Goal: Find specific page/section: Find specific page/section

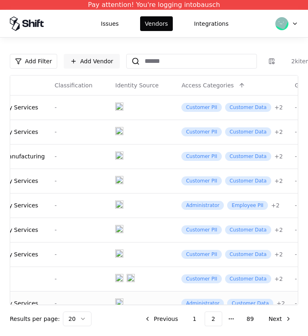
scroll to position [0, 189]
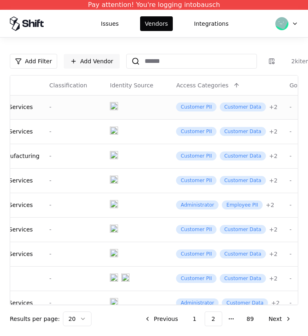
click at [269, 105] on div "+ 2" at bounding box center [273, 107] width 9 height 8
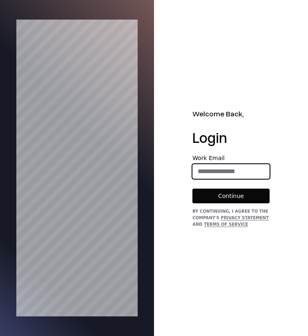
click at [242, 174] on input "email" at bounding box center [231, 171] width 76 height 16
type input "**********"
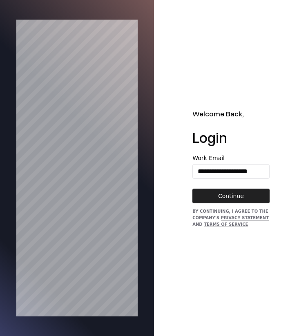
click at [242, 191] on button "Continue" at bounding box center [230, 195] width 77 height 15
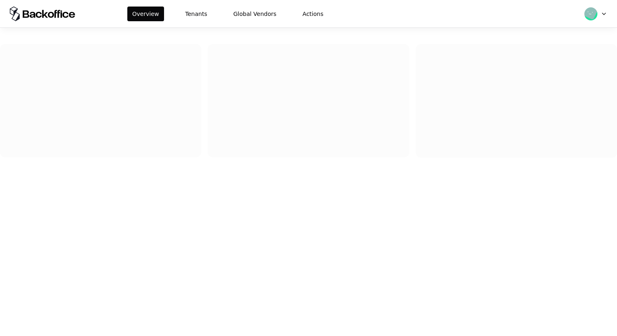
click at [193, 22] on div "Overview Tenants Global Vendors Actions" at bounding box center [308, 13] width 617 height 27
click at [195, 19] on button "Tenants" at bounding box center [196, 14] width 32 height 15
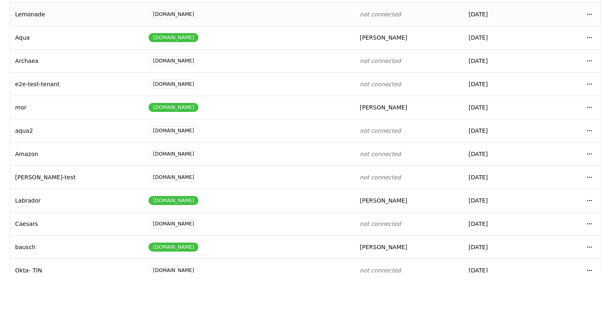
scroll to position [90, 0]
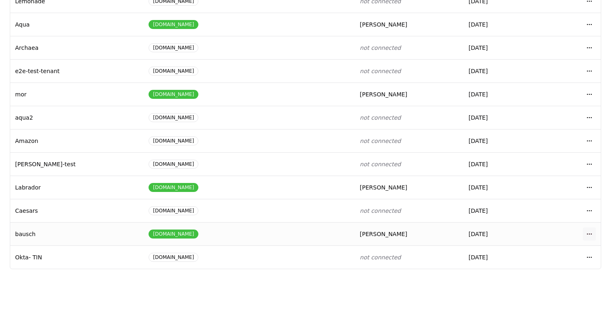
click at [589, 232] on html "Overview Tenants Global Vendors Actions Tenants Add Tenant Tenant name Domain A…" at bounding box center [305, 107] width 611 height 330
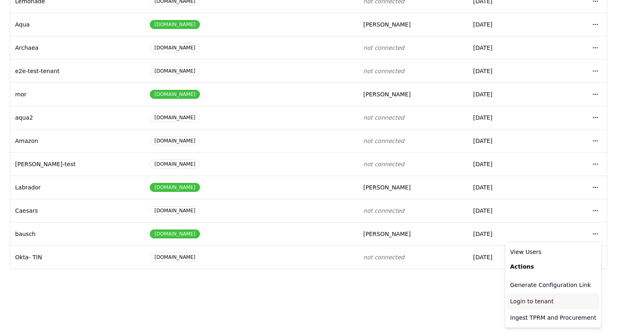
click at [530, 301] on div "Login to tenant" at bounding box center [553, 301] width 93 height 16
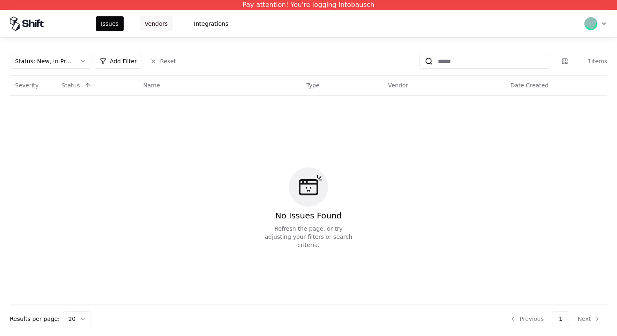
click at [156, 20] on button "Vendors" at bounding box center [156, 23] width 33 height 15
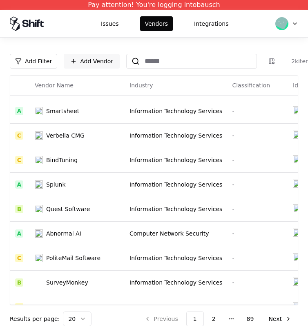
scroll to position [286, 0]
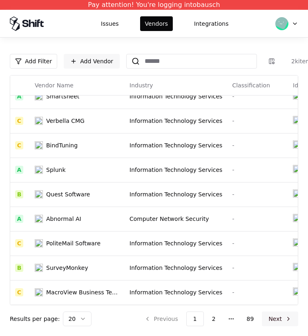
click at [269, 322] on button "Next" at bounding box center [279, 318] width 36 height 15
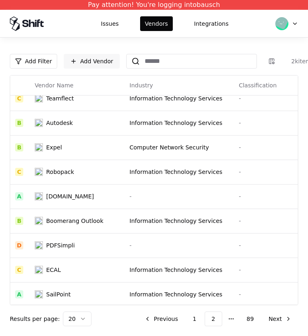
scroll to position [286, 0]
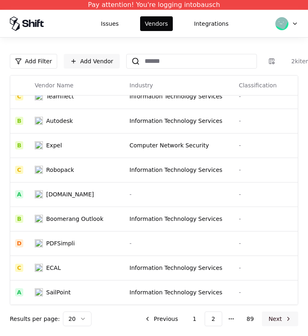
click at [280, 314] on button "Next" at bounding box center [279, 318] width 36 height 15
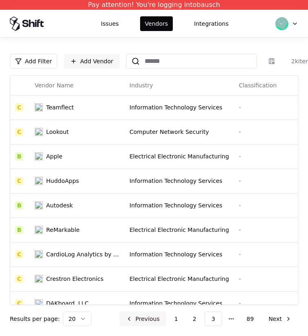
click at [151, 315] on button "Previous" at bounding box center [142, 318] width 47 height 15
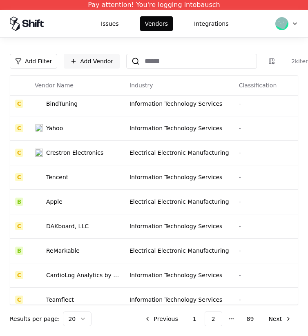
scroll to position [198, 0]
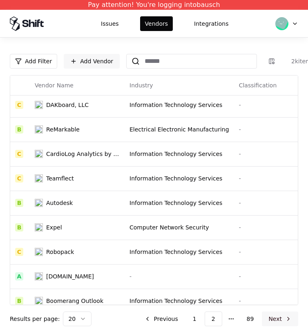
click at [265, 314] on button "Next" at bounding box center [279, 318] width 36 height 15
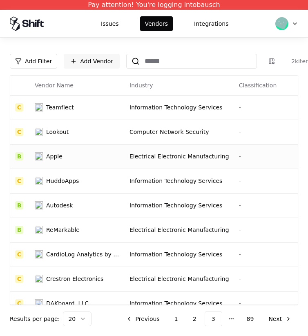
click at [113, 154] on td "Apple" at bounding box center [77, 156] width 95 height 24
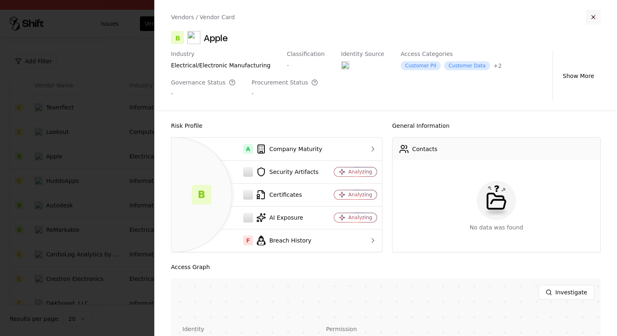
click at [591, 19] on button "button" at bounding box center [593, 17] width 15 height 15
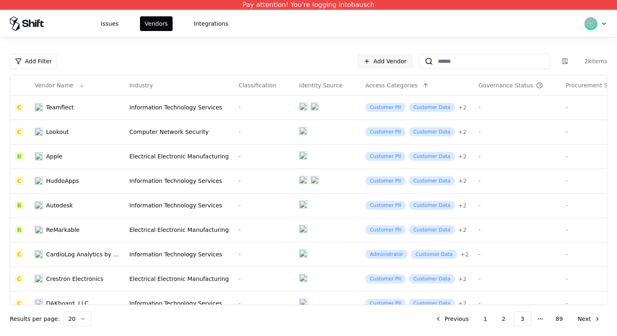
click at [68, 89] on div "Vendor Name" at bounding box center [77, 85] width 85 height 10
click at [78, 88] on button at bounding box center [82, 85] width 10 height 10
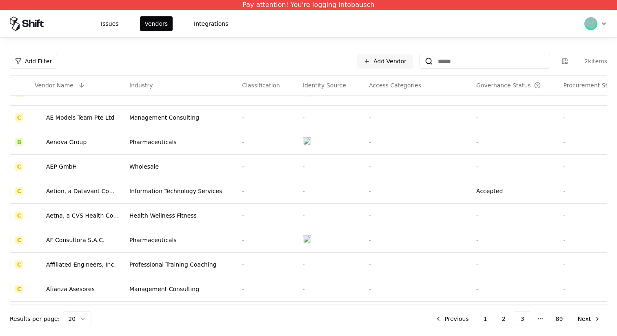
scroll to position [286, 0]
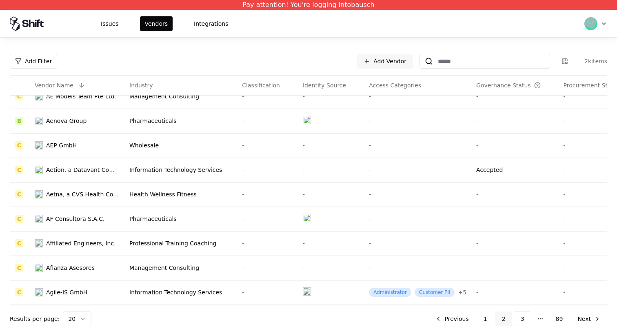
click at [504, 320] on button "2" at bounding box center [503, 318] width 17 height 15
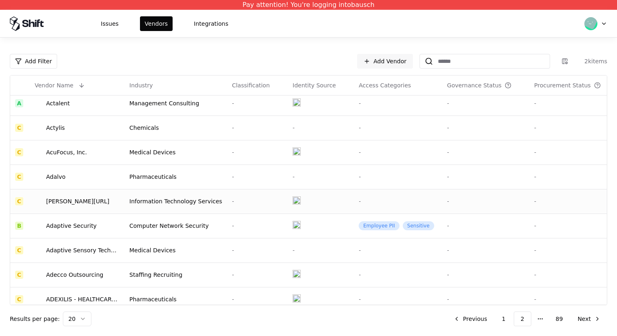
scroll to position [280, 0]
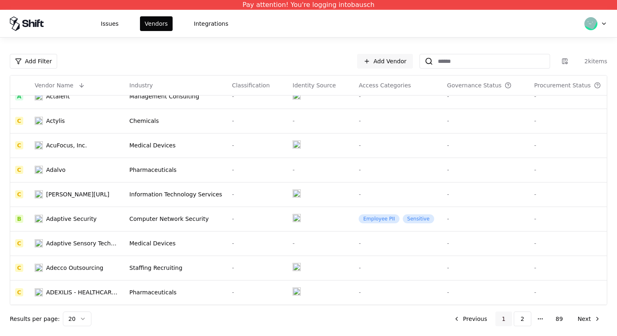
click at [504, 320] on button "1" at bounding box center [503, 318] width 17 height 15
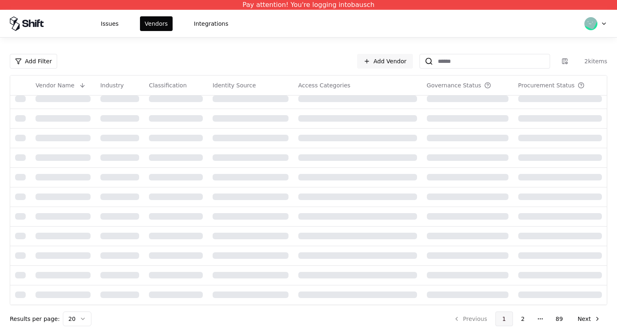
scroll to position [182, 0]
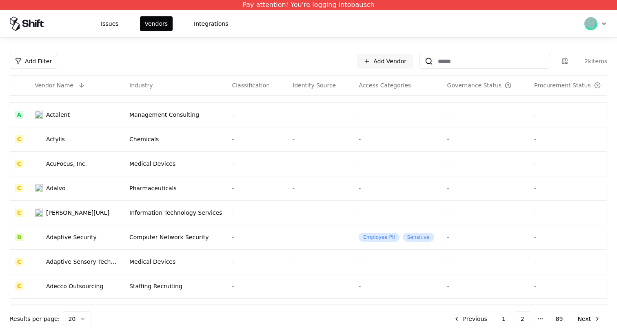
scroll to position [280, 0]
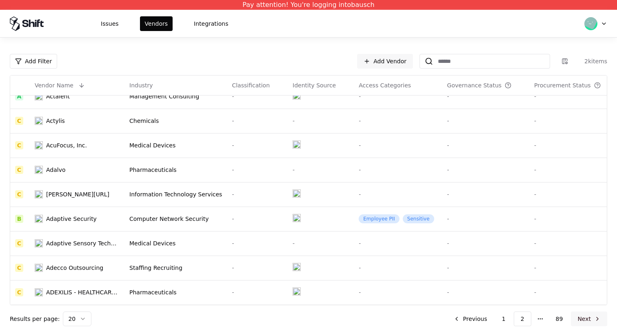
click at [587, 320] on button "Next" at bounding box center [589, 318] width 36 height 15
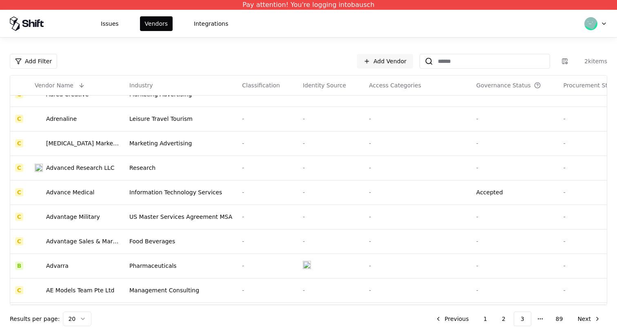
scroll to position [286, 0]
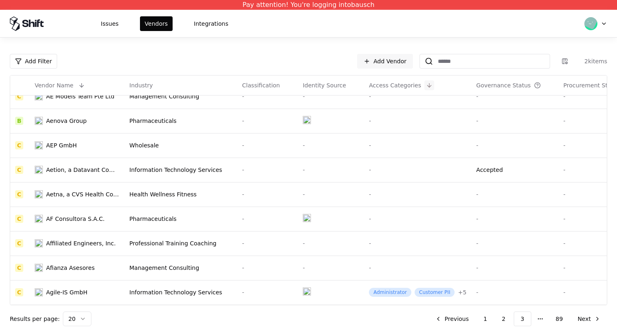
click at [424, 88] on button at bounding box center [429, 85] width 10 height 10
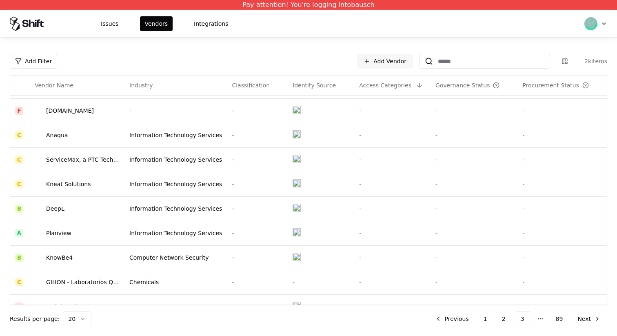
scroll to position [280, 0]
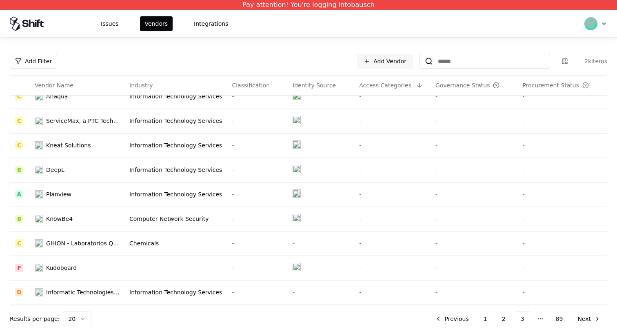
click at [407, 79] on th "Access Categories" at bounding box center [392, 85] width 76 height 20
click at [414, 86] on button at bounding box center [419, 85] width 10 height 10
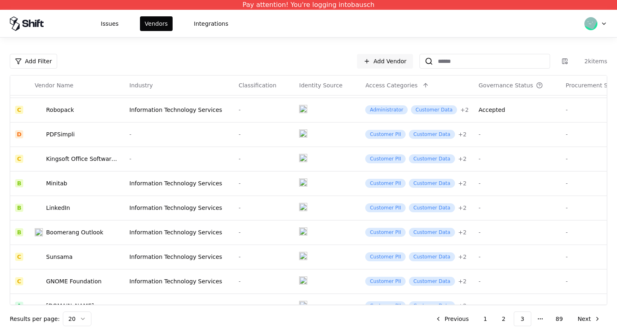
scroll to position [271, 0]
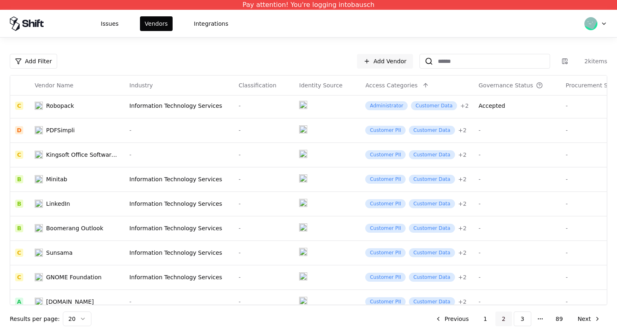
click at [504, 316] on button "2" at bounding box center [503, 318] width 17 height 15
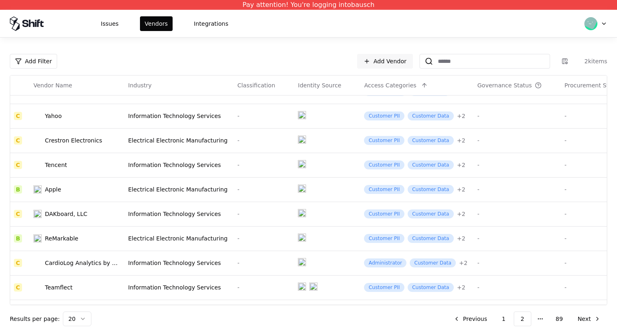
scroll to position [71, 1]
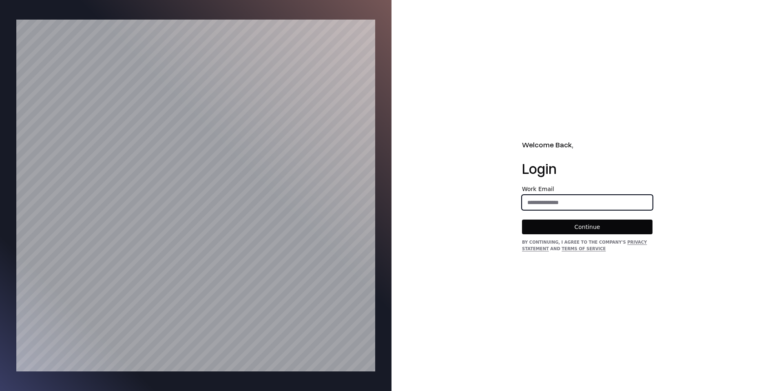
click at [553, 208] on input "email" at bounding box center [587, 202] width 130 height 15
type input "**********"
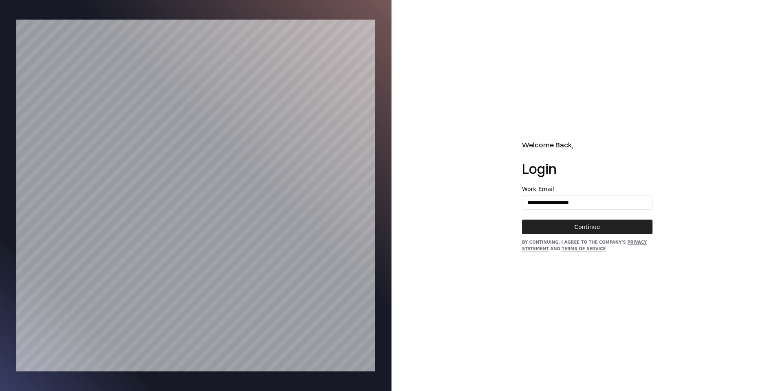
drag, startPoint x: 549, startPoint y: 224, endPoint x: 540, endPoint y: 222, distance: 9.2
click at [548, 224] on button "Continue" at bounding box center [587, 226] width 131 height 15
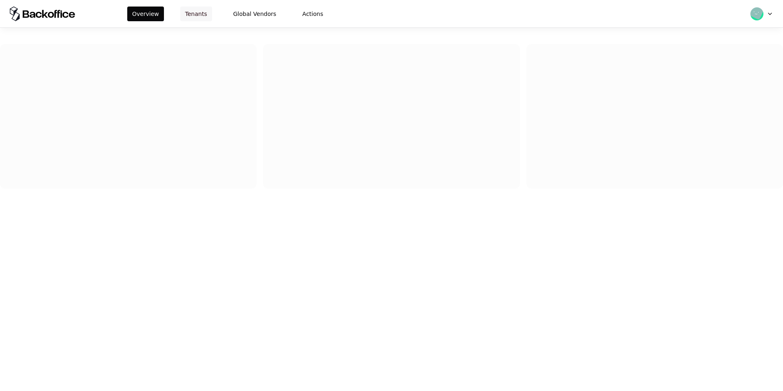
click at [187, 8] on button "Tenants" at bounding box center [196, 14] width 32 height 15
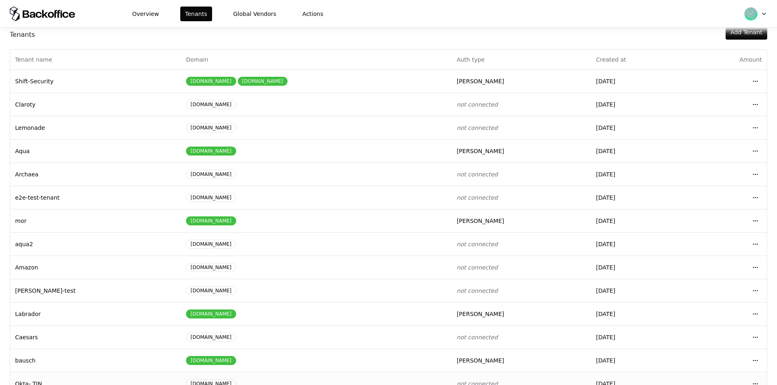
scroll to position [35, 0]
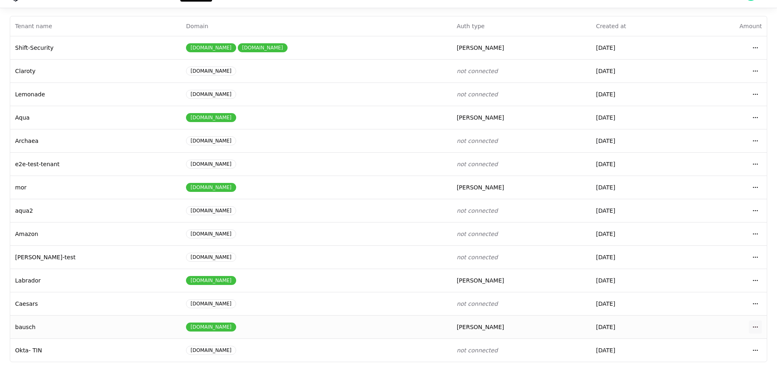
click at [751, 320] on td "Open menu" at bounding box center [727, 326] width 78 height 23
click at [752, 323] on body "Overview Tenants Global Vendors Actions Tenants Add Tenant Tenant name Domain A…" at bounding box center [388, 172] width 777 height 385
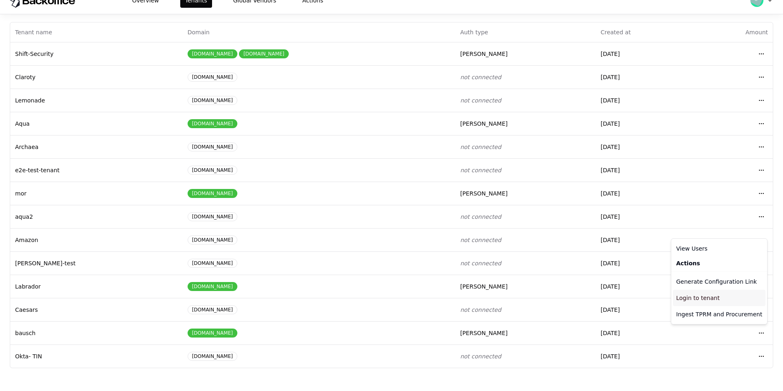
click at [697, 294] on div "Login to tenant" at bounding box center [719, 298] width 93 height 16
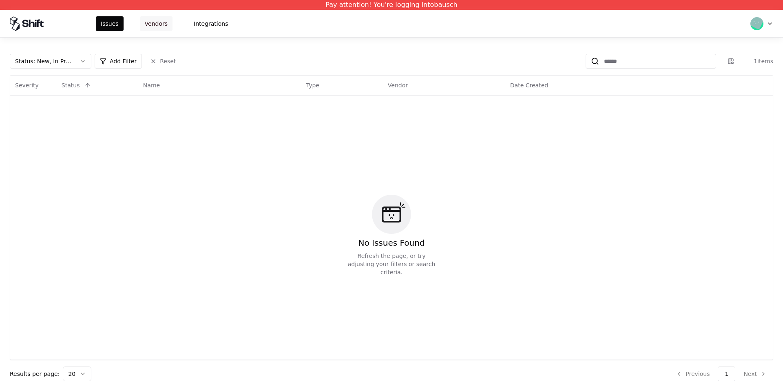
click at [159, 18] on button "Vendors" at bounding box center [156, 23] width 33 height 15
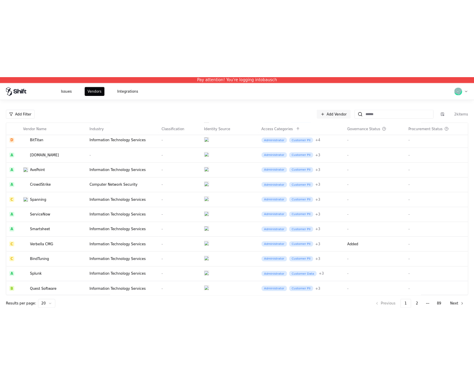
scroll to position [225, 0]
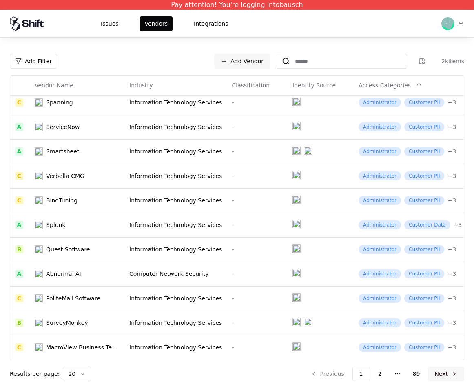
click at [433, 372] on button "Next" at bounding box center [446, 373] width 36 height 15
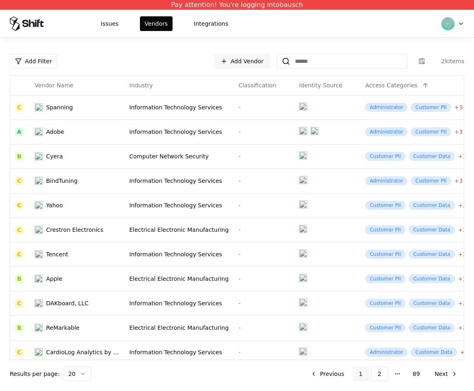
click at [363, 376] on button "1" at bounding box center [360, 373] width 17 height 15
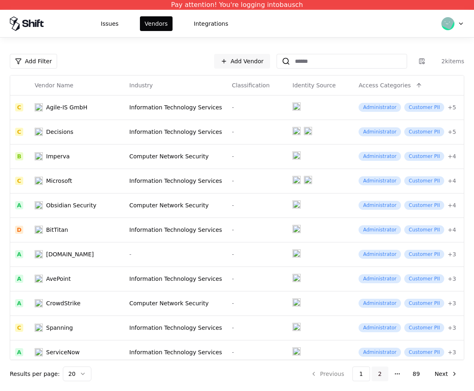
click at [382, 368] on button "2" at bounding box center [380, 373] width 17 height 15
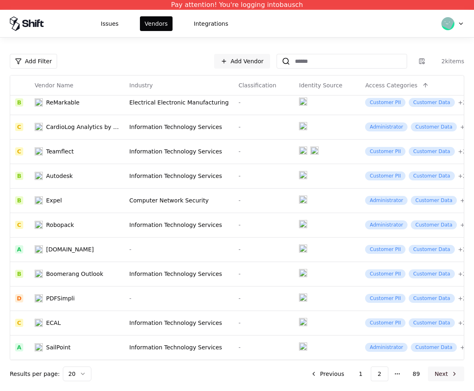
click at [436, 371] on button "Next" at bounding box center [446, 373] width 36 height 15
